Goal: Task Accomplishment & Management: Manage account settings

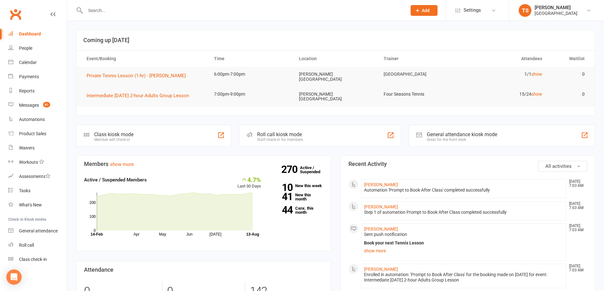
drag, startPoint x: 98, startPoint y: 6, endPoint x: 94, endPoint y: 13, distance: 7.9
click at [96, 10] on input "text" at bounding box center [242, 10] width 319 height 9
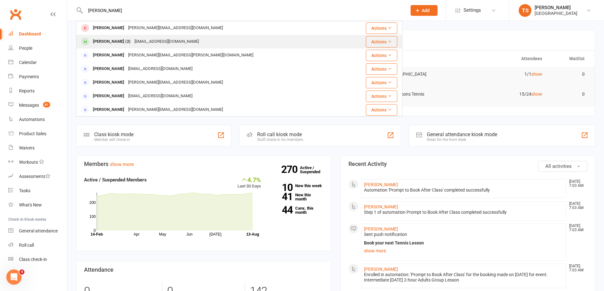
type input "[PERSON_NAME]"
click at [115, 40] on div "[PERSON_NAME] (2)" at bounding box center [112, 41] width 42 height 9
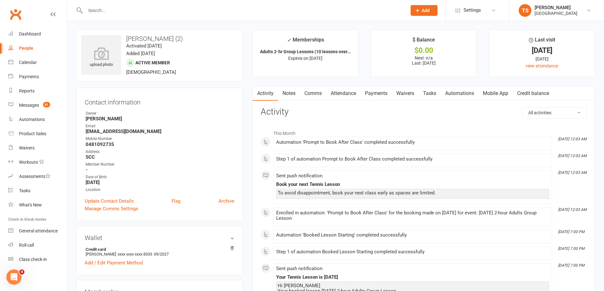
click at [379, 93] on link "Payments" at bounding box center [375, 93] width 31 height 15
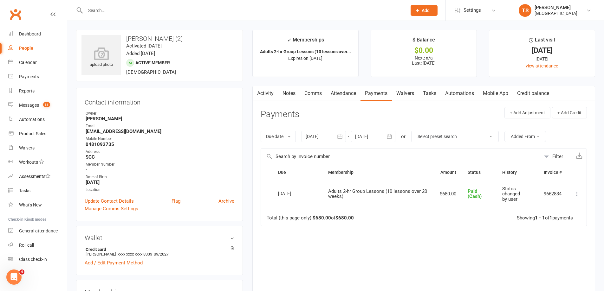
click at [88, 10] on input "text" at bounding box center [242, 10] width 319 height 9
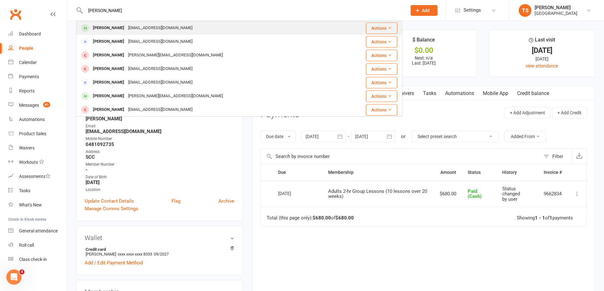
type input "[PERSON_NAME]"
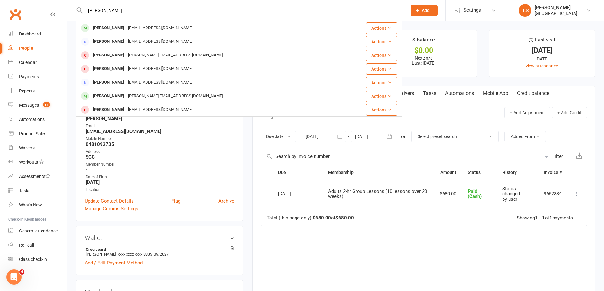
click at [155, 28] on div "[EMAIL_ADDRESS][DOMAIN_NAME]" at bounding box center [160, 27] width 68 height 9
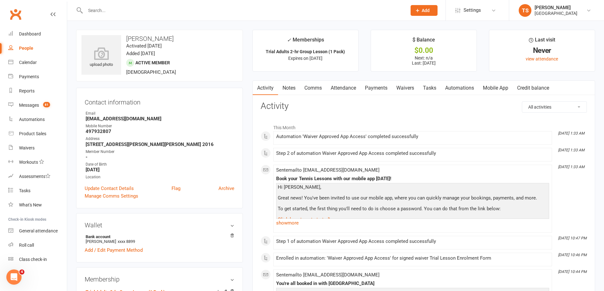
click at [383, 89] on link "Payments" at bounding box center [375, 88] width 31 height 15
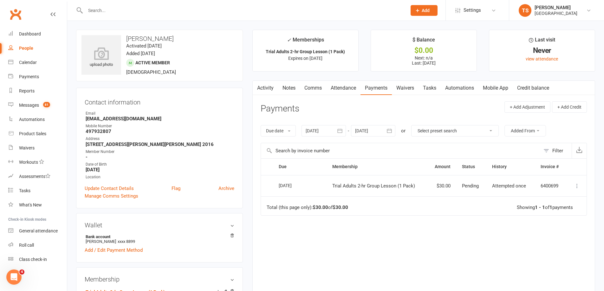
click at [103, 6] on input "text" at bounding box center [242, 10] width 319 height 9
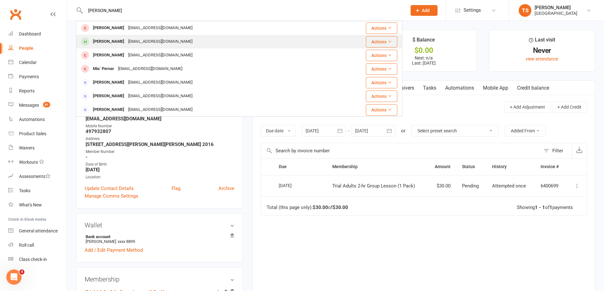
type input "[PERSON_NAME]"
click at [126, 41] on div "[EMAIL_ADDRESS][DOMAIN_NAME]" at bounding box center [160, 41] width 68 height 9
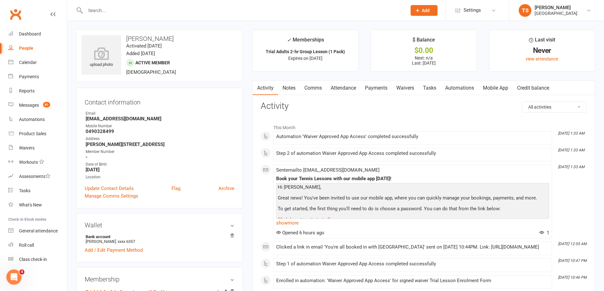
click at [383, 87] on link "Payments" at bounding box center [375, 88] width 31 height 15
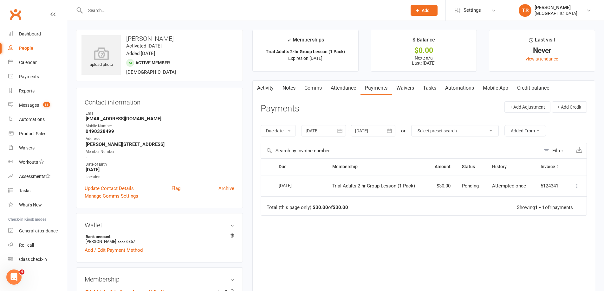
click at [264, 88] on link "Activity" at bounding box center [265, 88] width 25 height 15
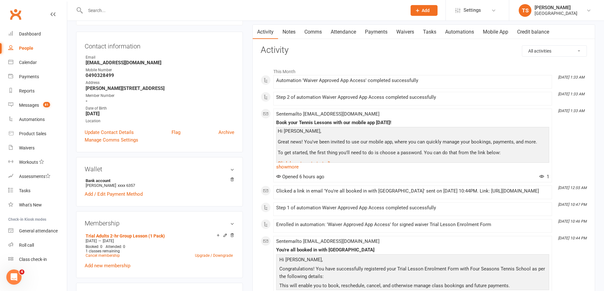
scroll to position [63, 0]
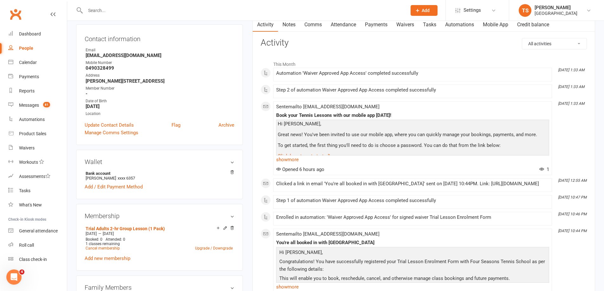
click at [25, 47] on div "People" at bounding box center [26, 48] width 14 height 5
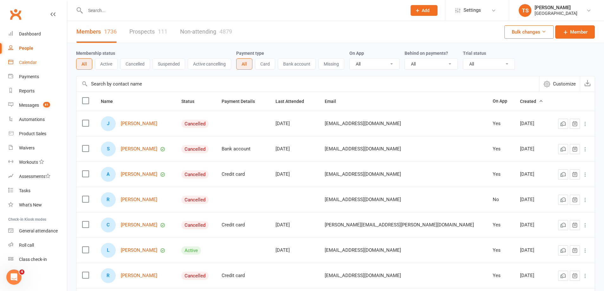
click at [25, 61] on div "Calendar" at bounding box center [28, 62] width 18 height 5
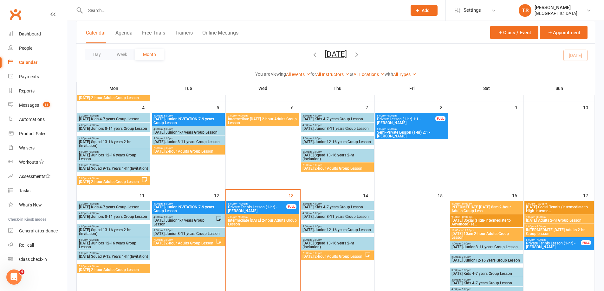
scroll to position [127, 0]
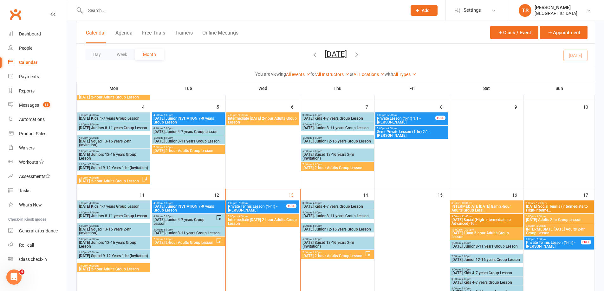
click at [332, 258] on span "[DATE] 2-hour Adults Group Lesson" at bounding box center [333, 256] width 63 height 4
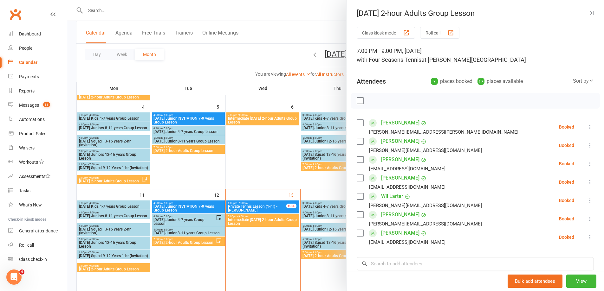
click at [31, 63] on div "Calendar" at bounding box center [28, 62] width 18 height 5
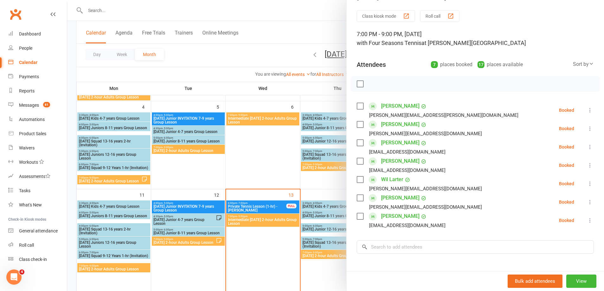
scroll to position [32, 0]
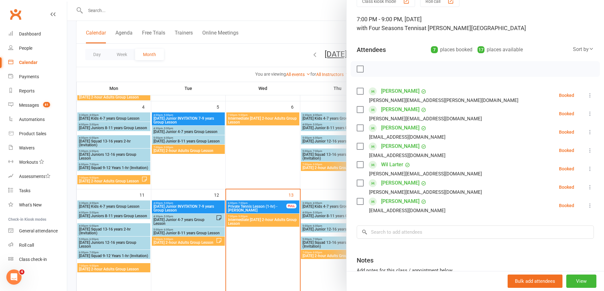
click at [266, 220] on div at bounding box center [335, 145] width 536 height 291
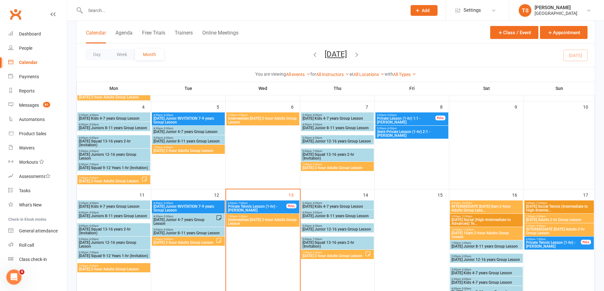
click at [266, 219] on span "Intermediate [DATE] 2-hour Adults Group Lesson" at bounding box center [262, 222] width 70 height 8
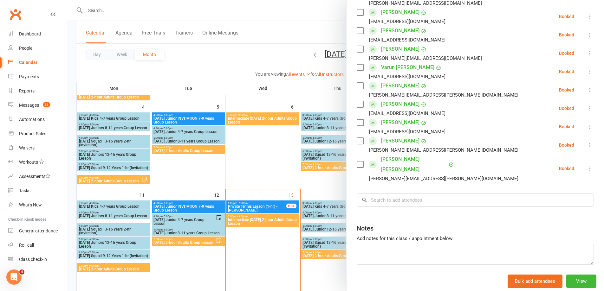
scroll to position [222, 0]
click at [578, 284] on button "View" at bounding box center [581, 281] width 30 height 13
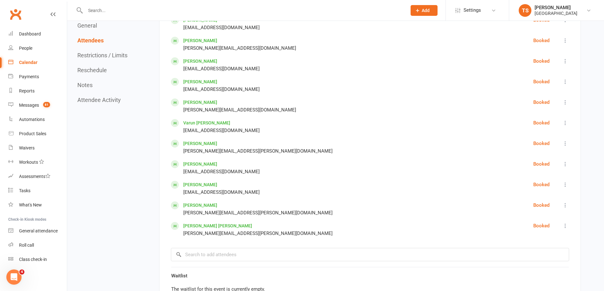
scroll to position [507, 0]
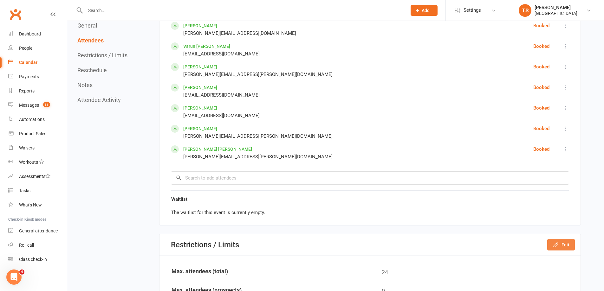
click at [566, 246] on button "Edit" at bounding box center [561, 244] width 28 height 11
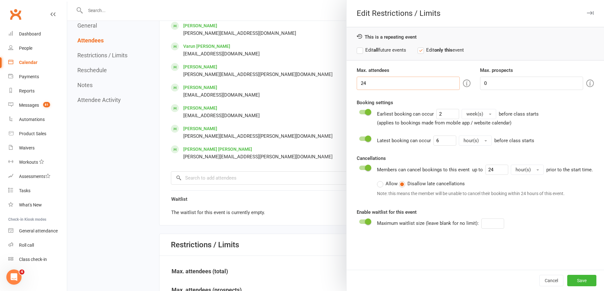
drag, startPoint x: 366, startPoint y: 85, endPoint x: 354, endPoint y: 83, distance: 12.6
click at [357, 81] on input "24" at bounding box center [407, 83] width 103 height 13
type input "18"
click at [582, 281] on button "Save" at bounding box center [581, 280] width 29 height 11
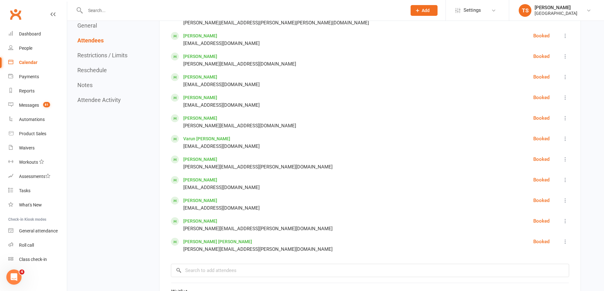
scroll to position [412, 0]
